Goal: Check status: Check status

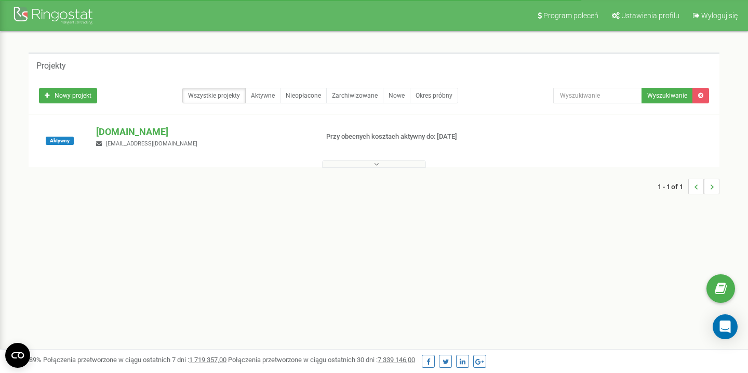
click at [379, 169] on div "1 - 1 of 1" at bounding box center [374, 186] width 691 height 36
drag, startPoint x: 373, startPoint y: 165, endPoint x: 366, endPoint y: 164, distance: 6.8
click at [373, 165] on button at bounding box center [374, 164] width 104 height 8
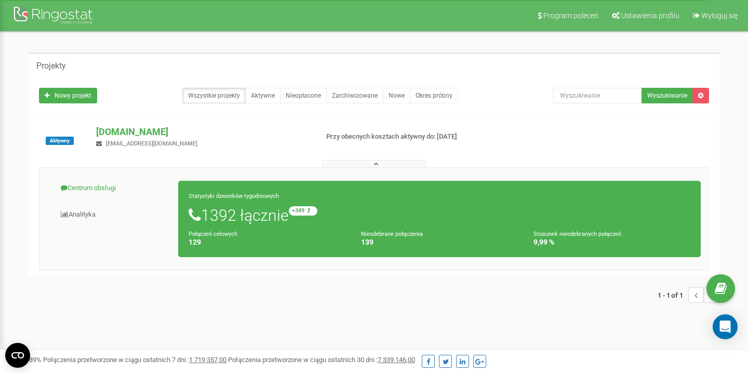
click at [102, 184] on link "Centrum obsługi" at bounding box center [112, 188] width 131 height 25
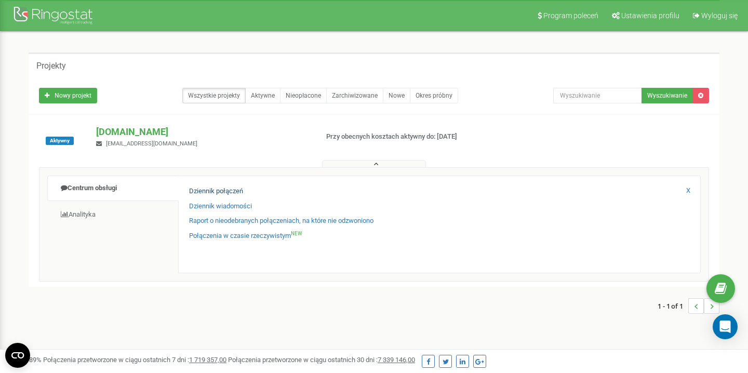
click at [208, 195] on link "Dziennik połączeń" at bounding box center [216, 192] width 54 height 10
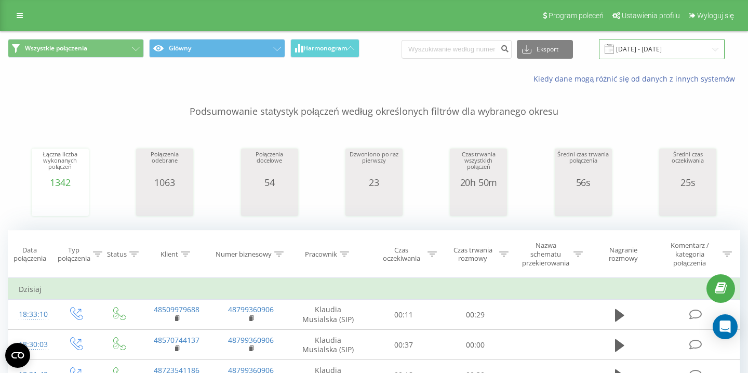
click at [655, 49] on input "19.07.2025 - 19.08.2025" at bounding box center [662, 49] width 126 height 20
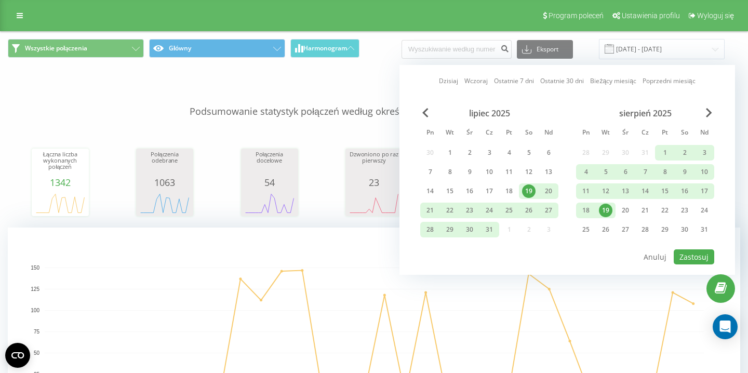
click at [605, 205] on div "19" at bounding box center [606, 211] width 14 height 14
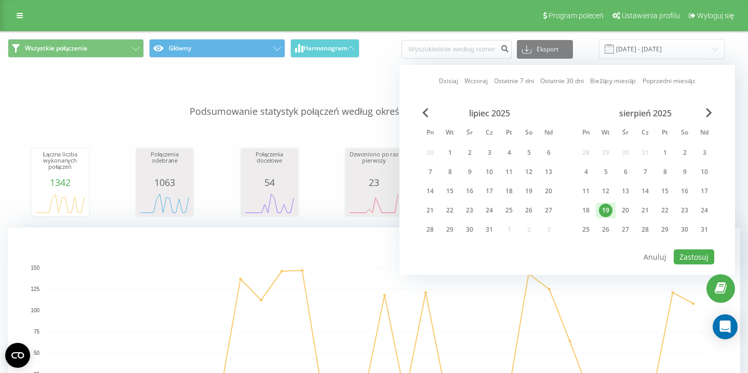
click at [690, 253] on button "Zastosuj" at bounding box center [694, 256] width 41 height 15
type input "19.08.2025 - 19.08.2025"
